Goal: Information Seeking & Learning: Compare options

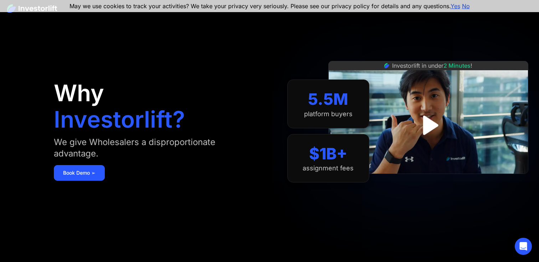
click at [451, 6] on link "Yes" at bounding box center [456, 5] width 10 height 7
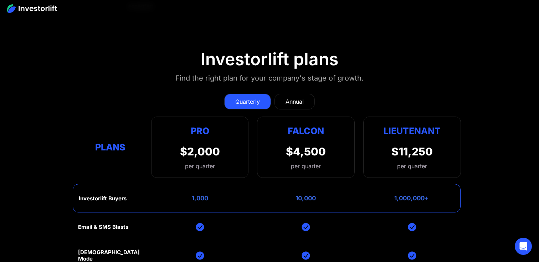
scroll to position [2797, 0]
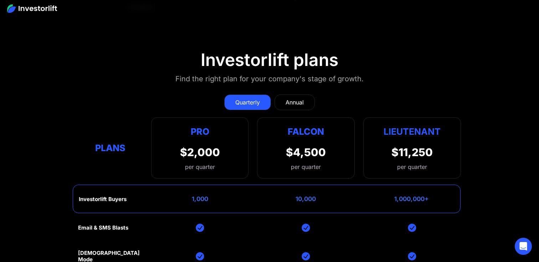
click at [287, 95] on link "Annual" at bounding box center [295, 103] width 40 height 16
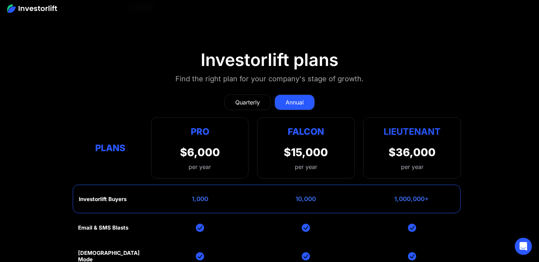
click at [266, 95] on link "Quarterly" at bounding box center [247, 103] width 47 height 16
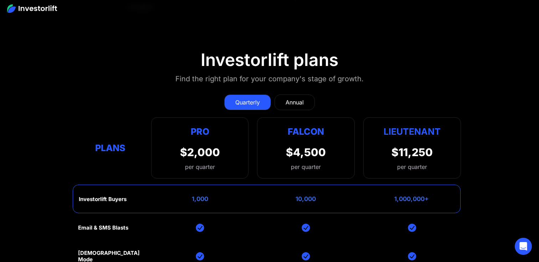
click at [266, 95] on link "Quarterly" at bounding box center [247, 103] width 47 height 16
click at [287, 98] on div "Annual" at bounding box center [295, 102] width 18 height 9
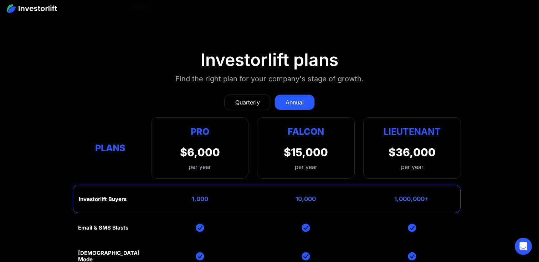
click at [268, 95] on link "Quarterly" at bounding box center [247, 103] width 47 height 16
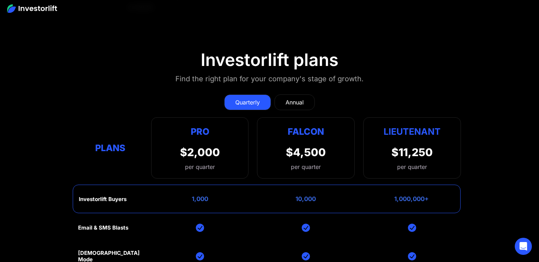
click at [279, 95] on link "Annual" at bounding box center [295, 103] width 40 height 16
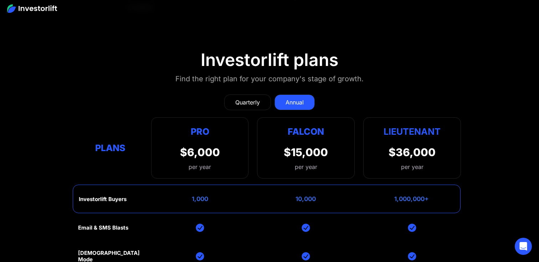
click at [258, 98] on div "Quarterly" at bounding box center [247, 102] width 25 height 9
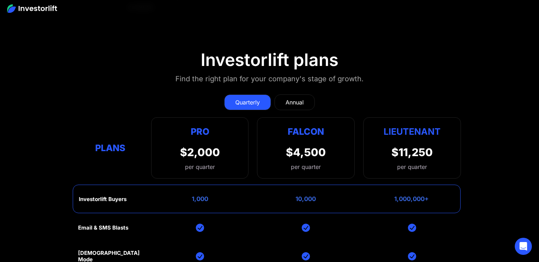
click at [283, 95] on link "Annual" at bounding box center [295, 103] width 40 height 16
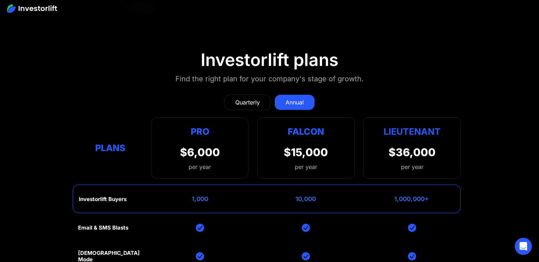
click at [252, 98] on div "Quarterly" at bounding box center [247, 102] width 25 height 9
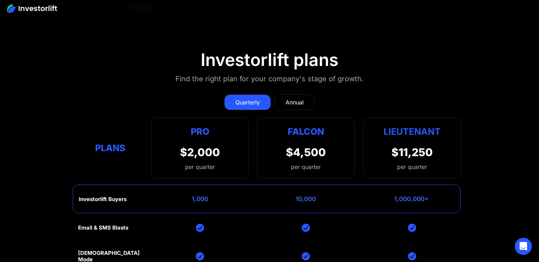
click at [281, 95] on link "Annual" at bounding box center [295, 103] width 40 height 16
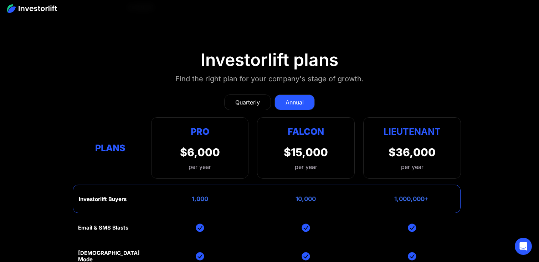
click at [256, 95] on link "Quarterly" at bounding box center [247, 103] width 47 height 16
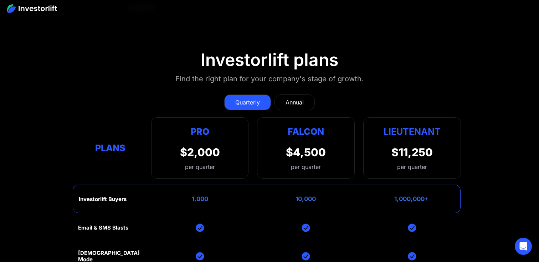
click at [292, 95] on link "Annual" at bounding box center [295, 103] width 40 height 16
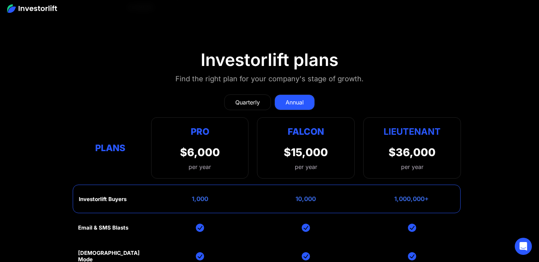
click at [256, 95] on link "Quarterly" at bounding box center [247, 103] width 47 height 16
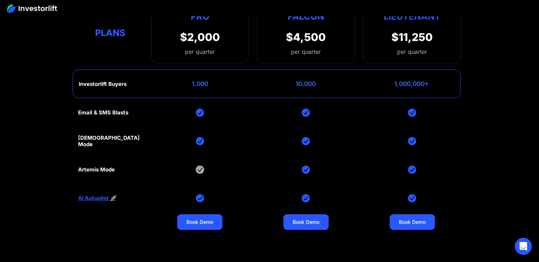
scroll to position [2913, 0]
click at [199, 165] on img at bounding box center [200, 169] width 9 height 9
click at [97, 134] on div "[DEMOGRAPHIC_DATA] Mode" at bounding box center [110, 140] width 65 height 13
click at [95, 134] on div "[DEMOGRAPHIC_DATA] Mode" at bounding box center [110, 140] width 65 height 13
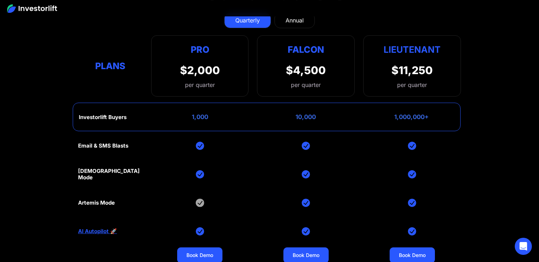
scroll to position [2880, 0]
